Goal: Information Seeking & Learning: Learn about a topic

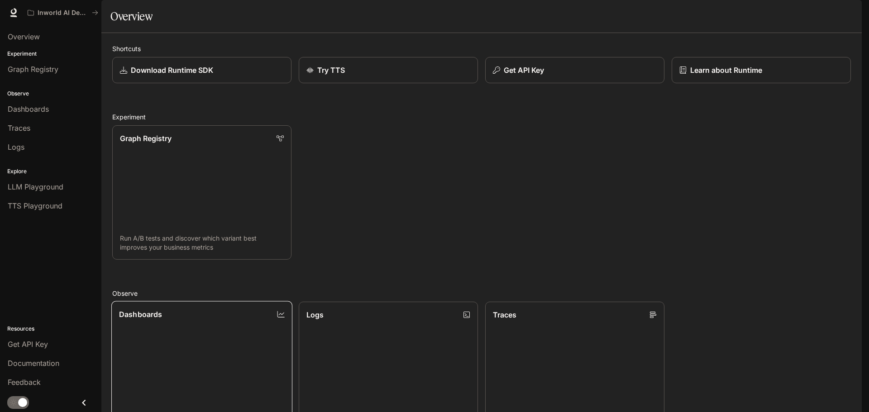
scroll to position [91, 0]
click at [45, 366] on span "Documentation" at bounding box center [34, 363] width 52 height 11
click at [34, 113] on span "Dashboards" at bounding box center [28, 109] width 41 height 11
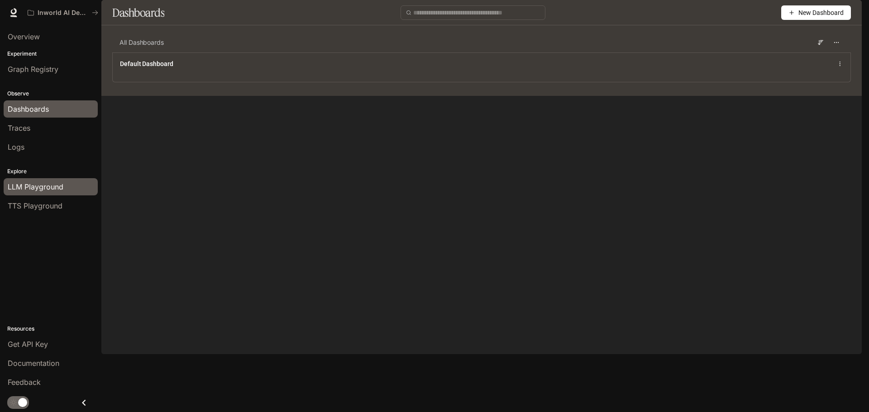
click at [62, 186] on span "LLM Playground" at bounding box center [36, 186] width 56 height 11
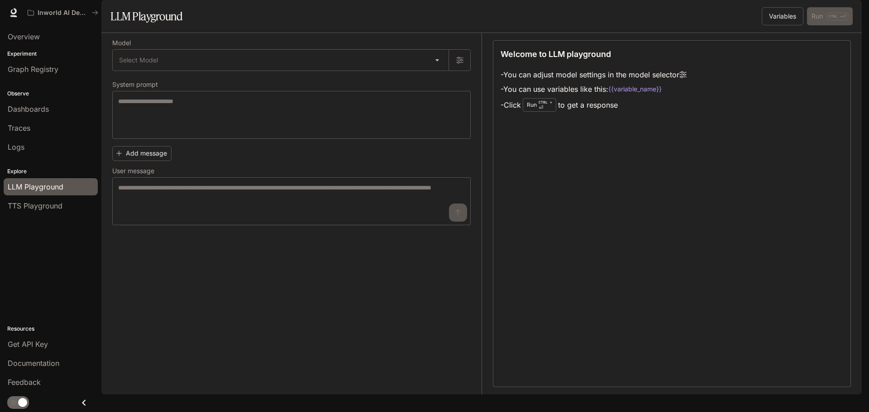
click at [561, 264] on div "Welcome to LLM playground - You can adjust model settings in the model selector…" at bounding box center [672, 213] width 358 height 347
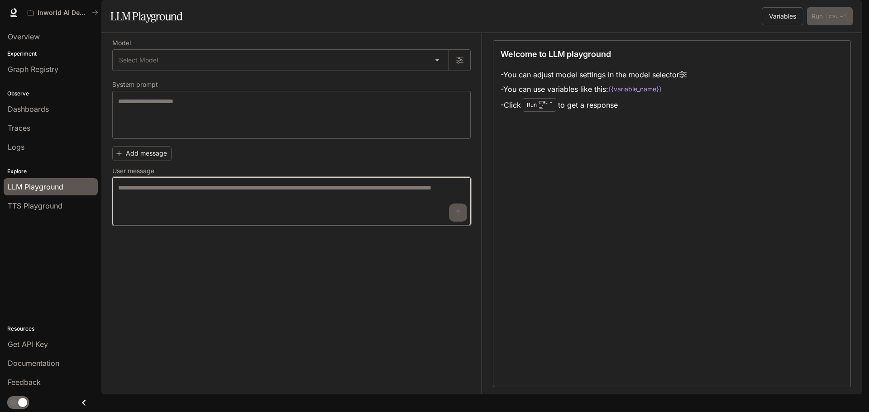
click at [245, 219] on textarea at bounding box center [291, 201] width 347 height 36
